Goal: Information Seeking & Learning: Learn about a topic

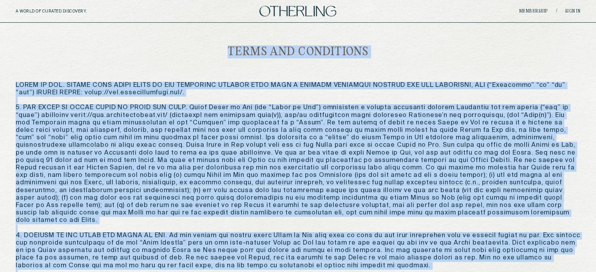
copy div "Lorem ips Dolorsitam CONSE AD ELI. SEDDOE TEMP INCID UTLAB ET DOL MAGNAALIQ ENI…"
drag, startPoint x: 530, startPoint y: 144, endPoint x: 196, endPoint y: -38, distance: 380.2
click at [315, 11] on img at bounding box center [297, 11] width 77 height 11
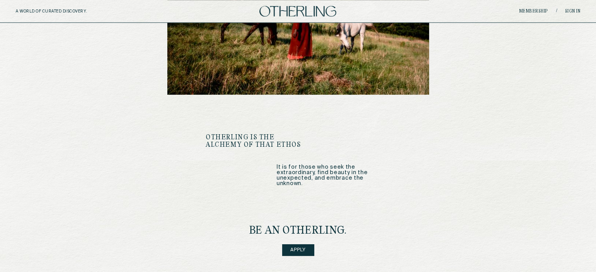
scroll to position [1020, 0]
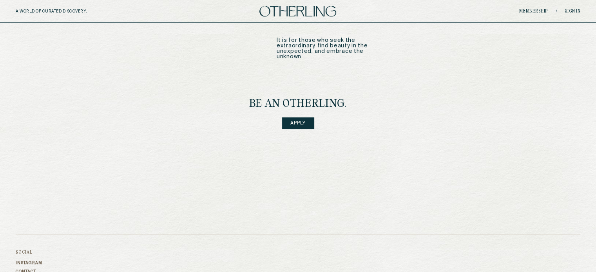
click at [293, 118] on link "Apply" at bounding box center [298, 124] width 32 height 12
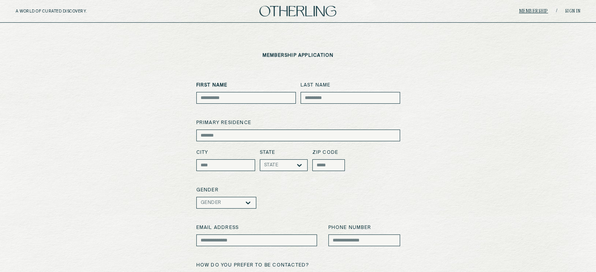
click at [535, 12] on link "Membership" at bounding box center [533, 11] width 29 height 5
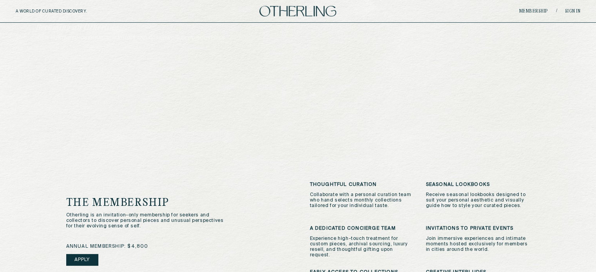
scroll to position [85, 0]
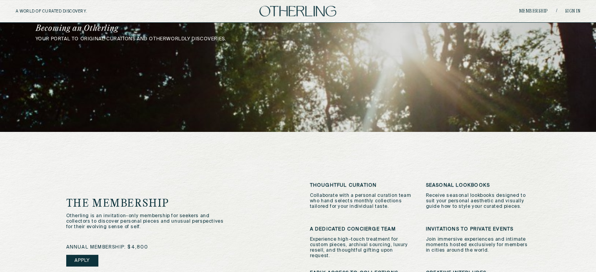
click at [295, 11] on img at bounding box center [297, 11] width 77 height 11
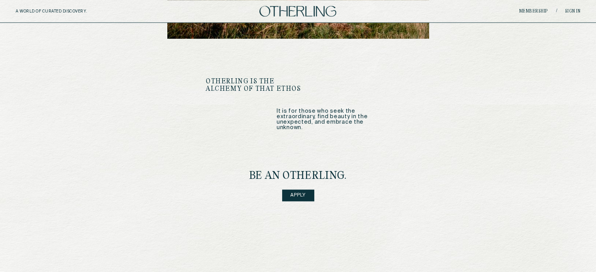
scroll to position [949, 0]
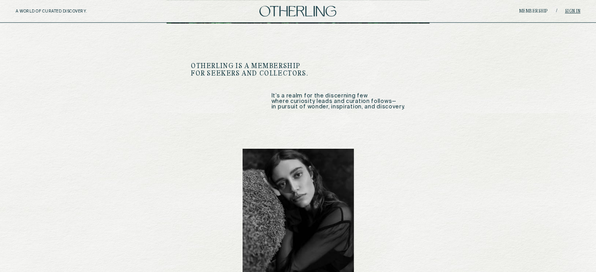
scroll to position [377, 0]
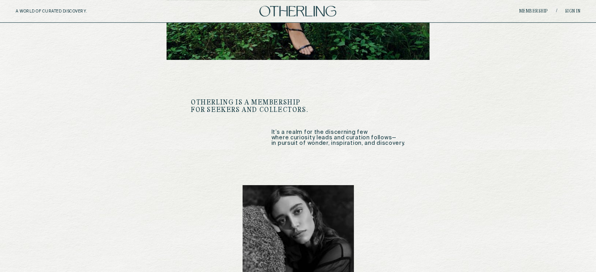
click at [530, 6] on div "A WORLD OF CURATED DISCOVERY. Membership / Sign in" at bounding box center [298, 11] width 596 height 23
click at [530, 8] on div "Membership / Sign in" at bounding box center [486, 11] width 188 height 6
click at [530, 9] on link "Membership" at bounding box center [533, 11] width 29 height 5
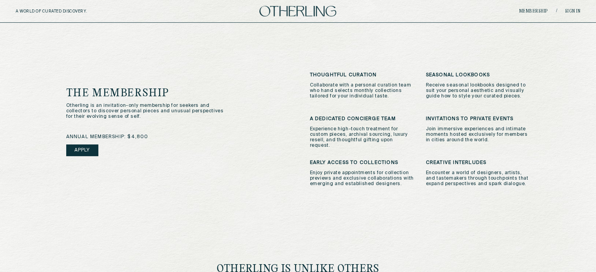
scroll to position [194, 0]
